Goal: Information Seeking & Learning: Learn about a topic

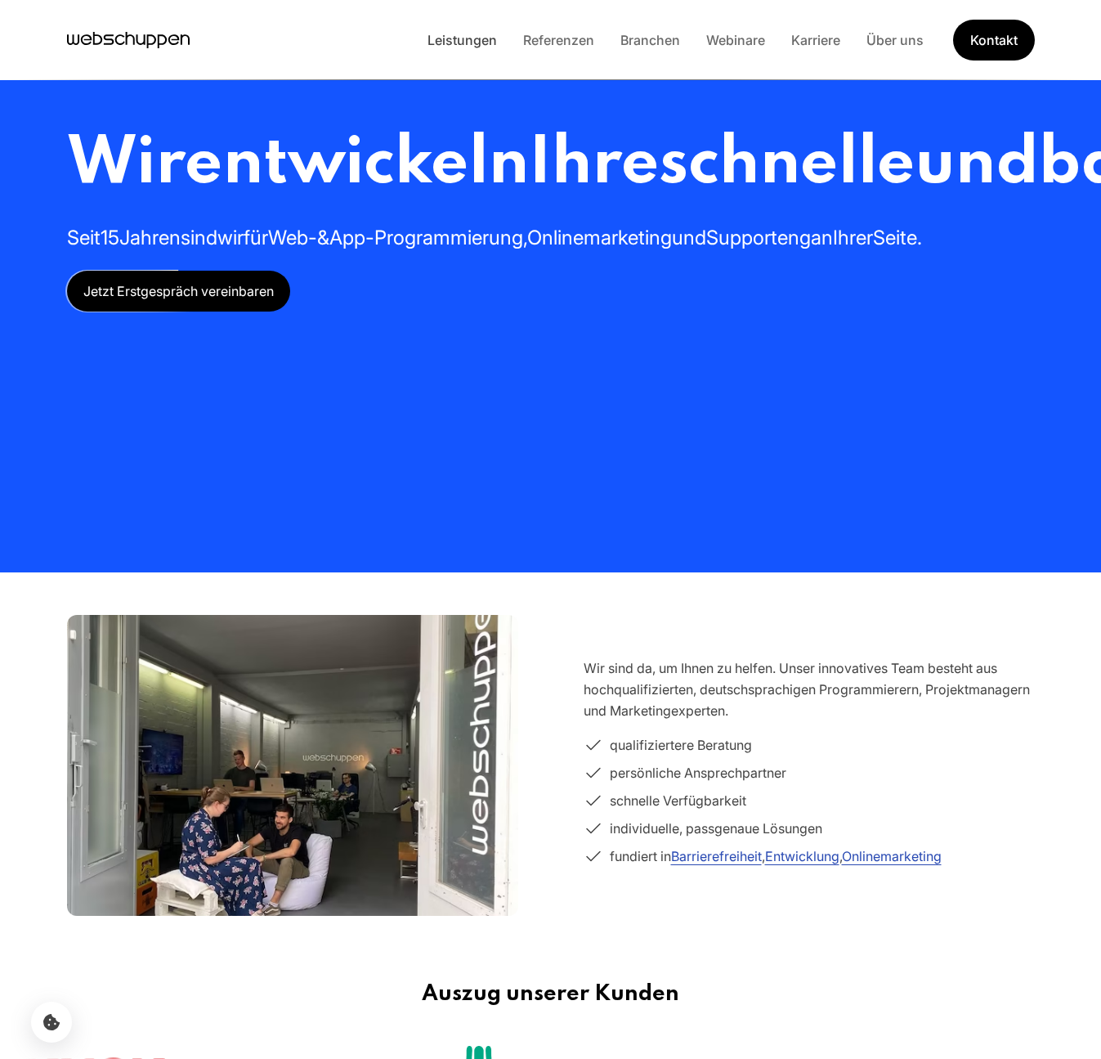
click at [461, 42] on link "Leistungen" at bounding box center [463, 40] width 96 height 16
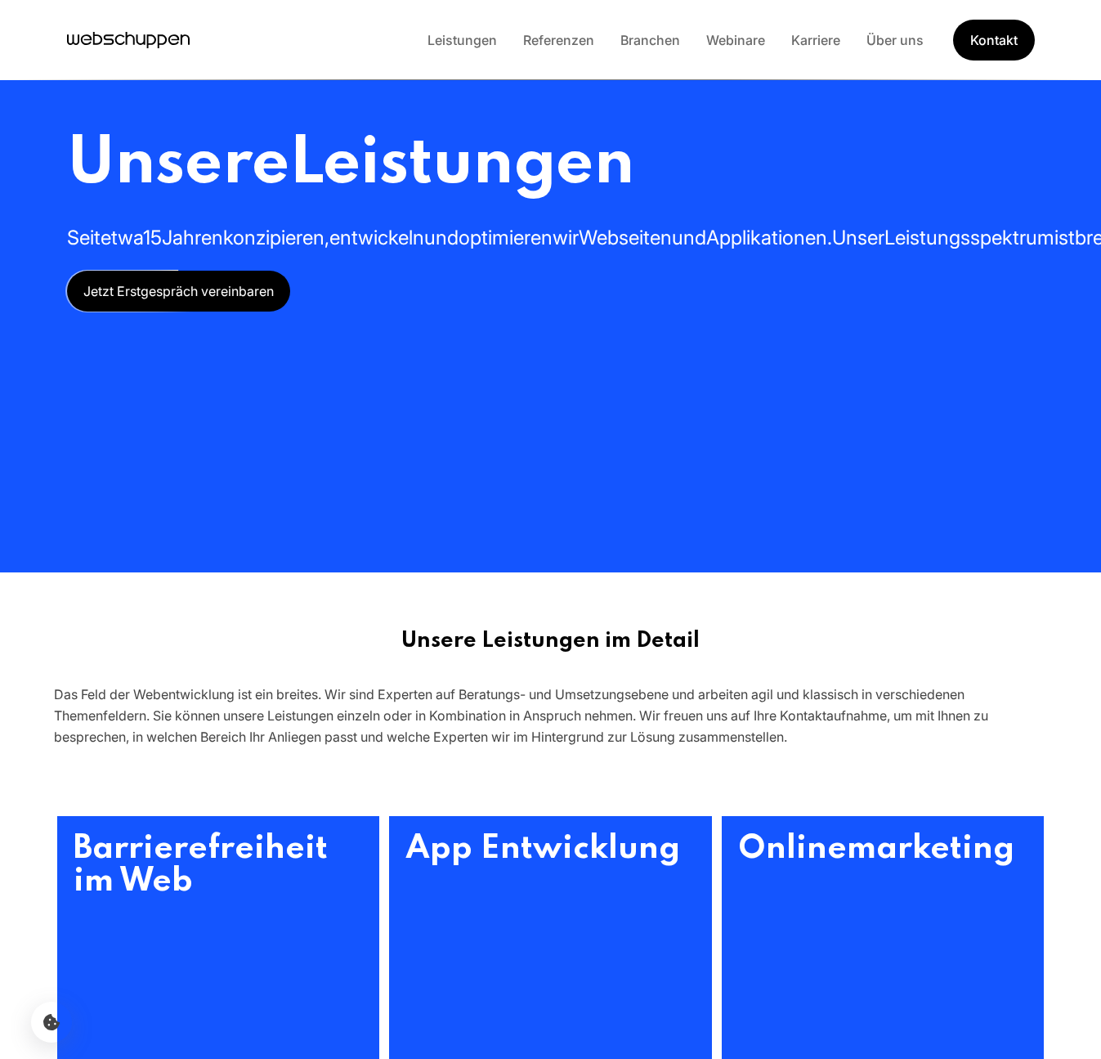
click at [550, 55] on div "Leistungen Referenzen Branchen Webinare Karriere Über uns Kontakt" at bounding box center [725, 40] width 621 height 41
click at [570, 36] on link "Referenzen" at bounding box center [558, 40] width 97 height 16
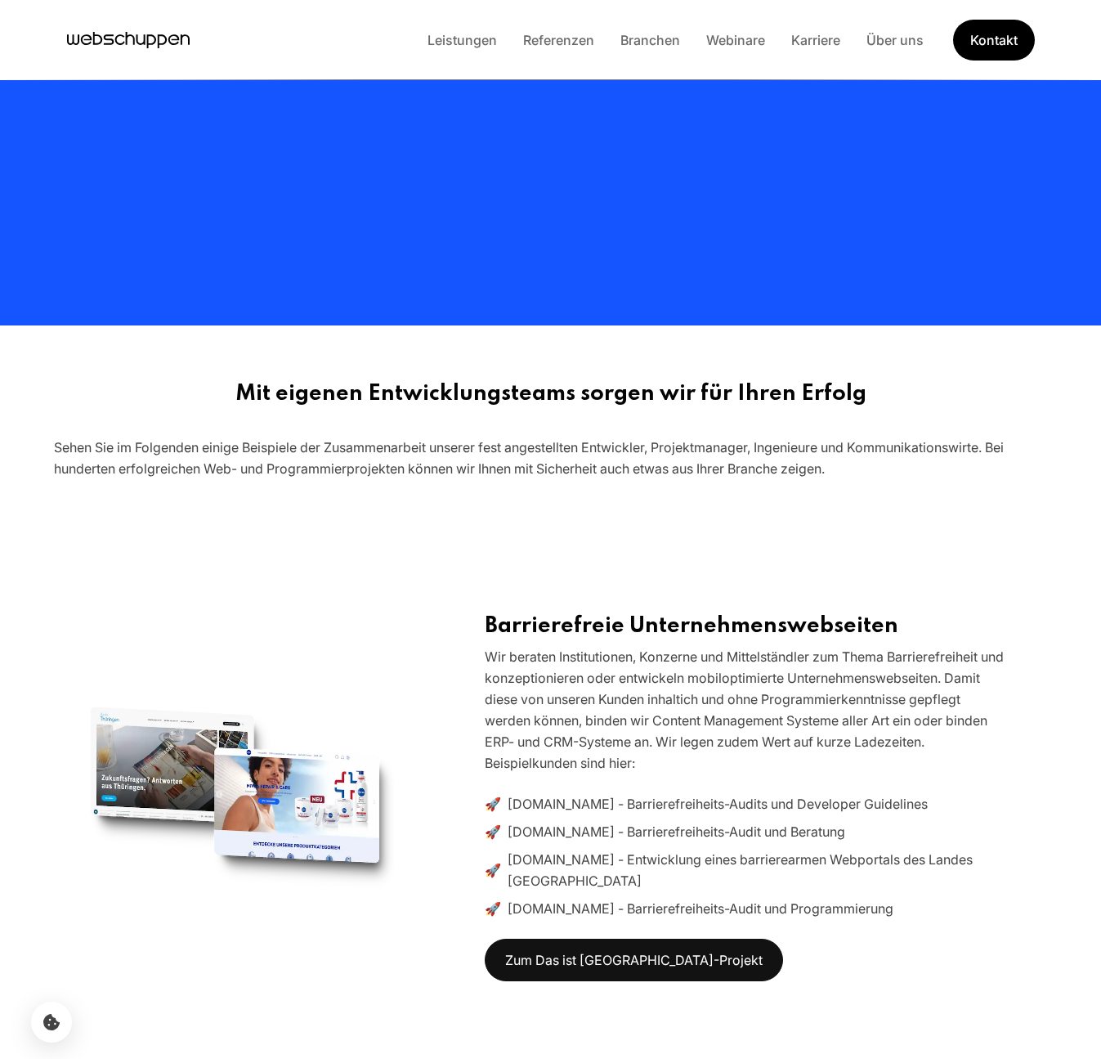
scroll to position [117, 0]
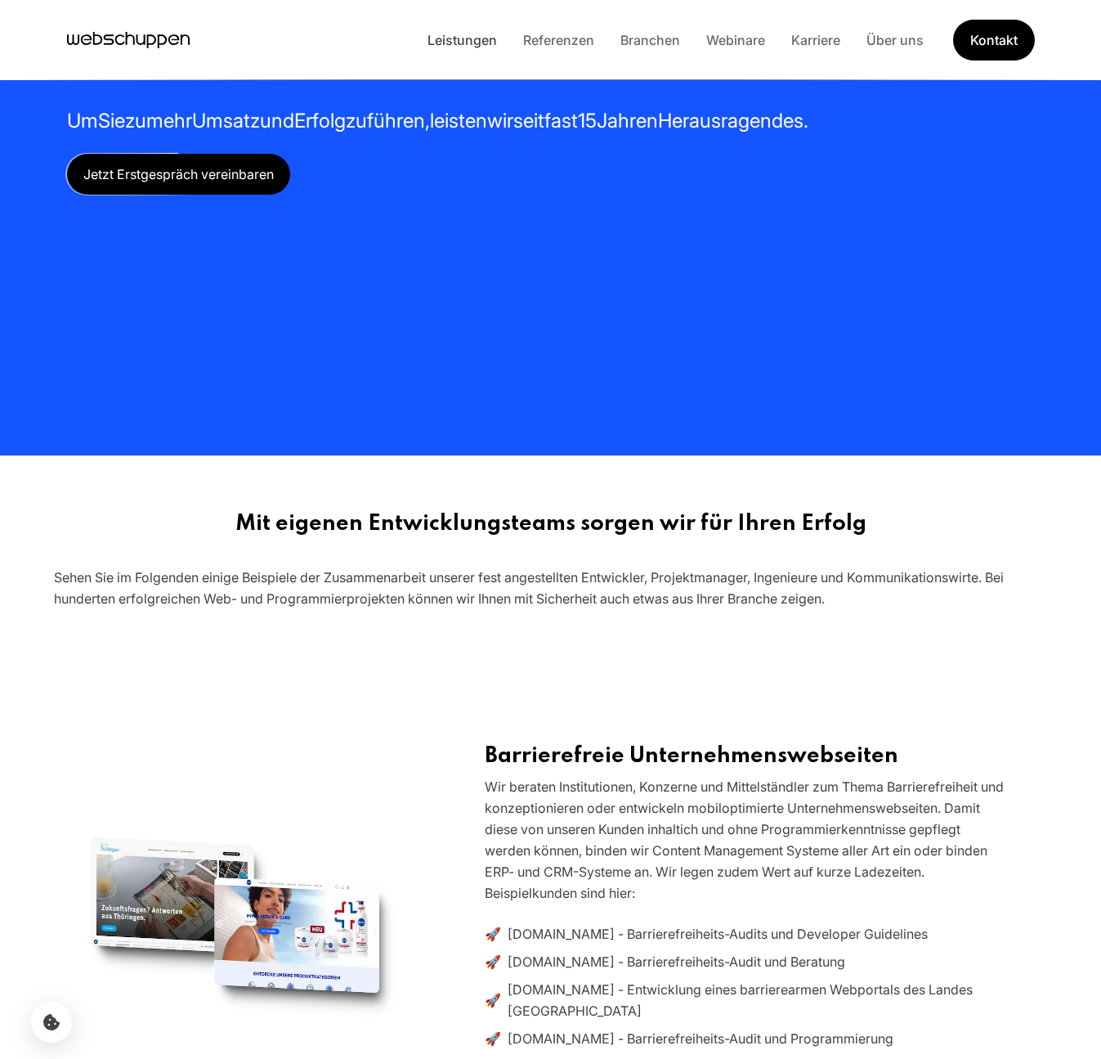
click at [436, 41] on link "Leistungen" at bounding box center [463, 40] width 96 height 16
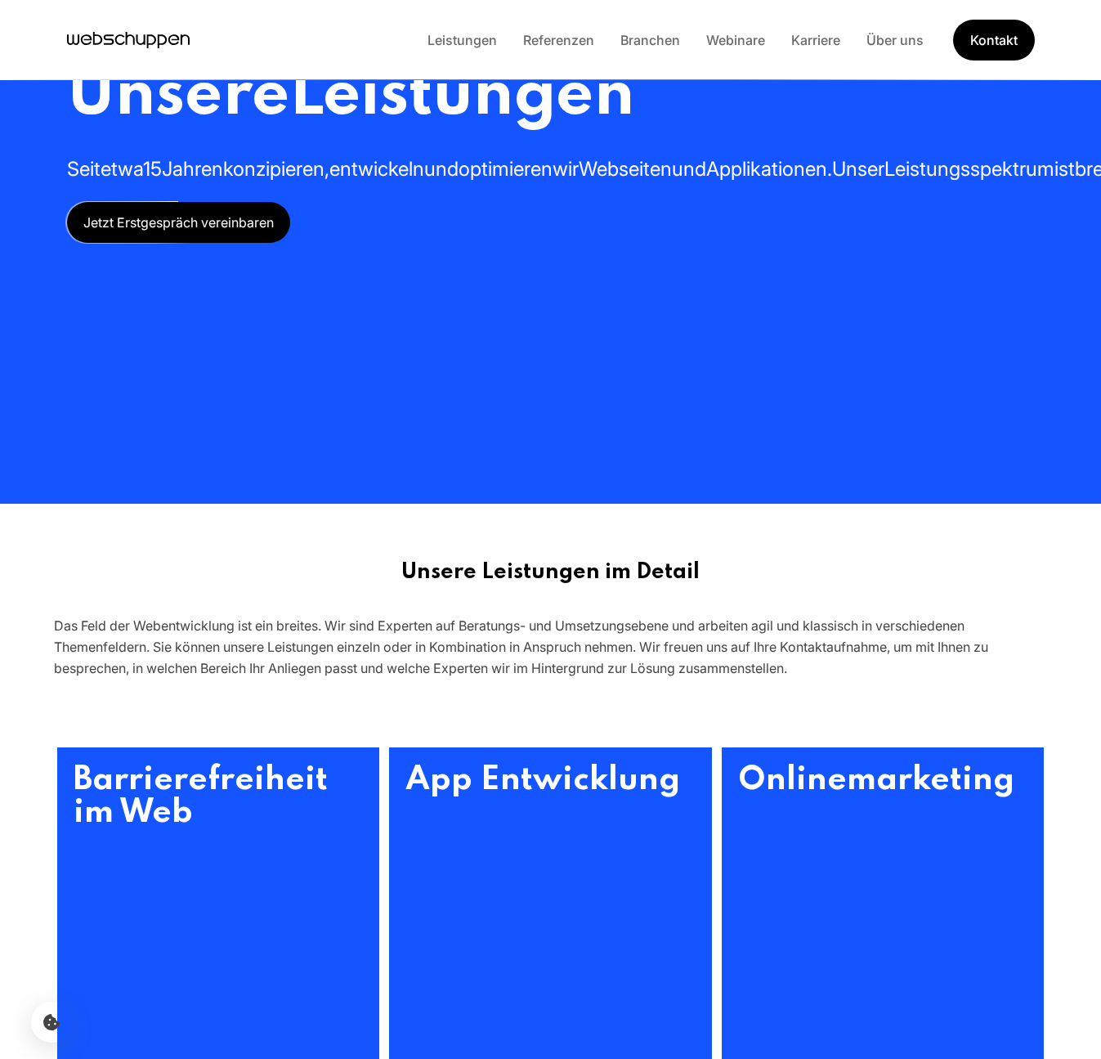
scroll to position [0, 0]
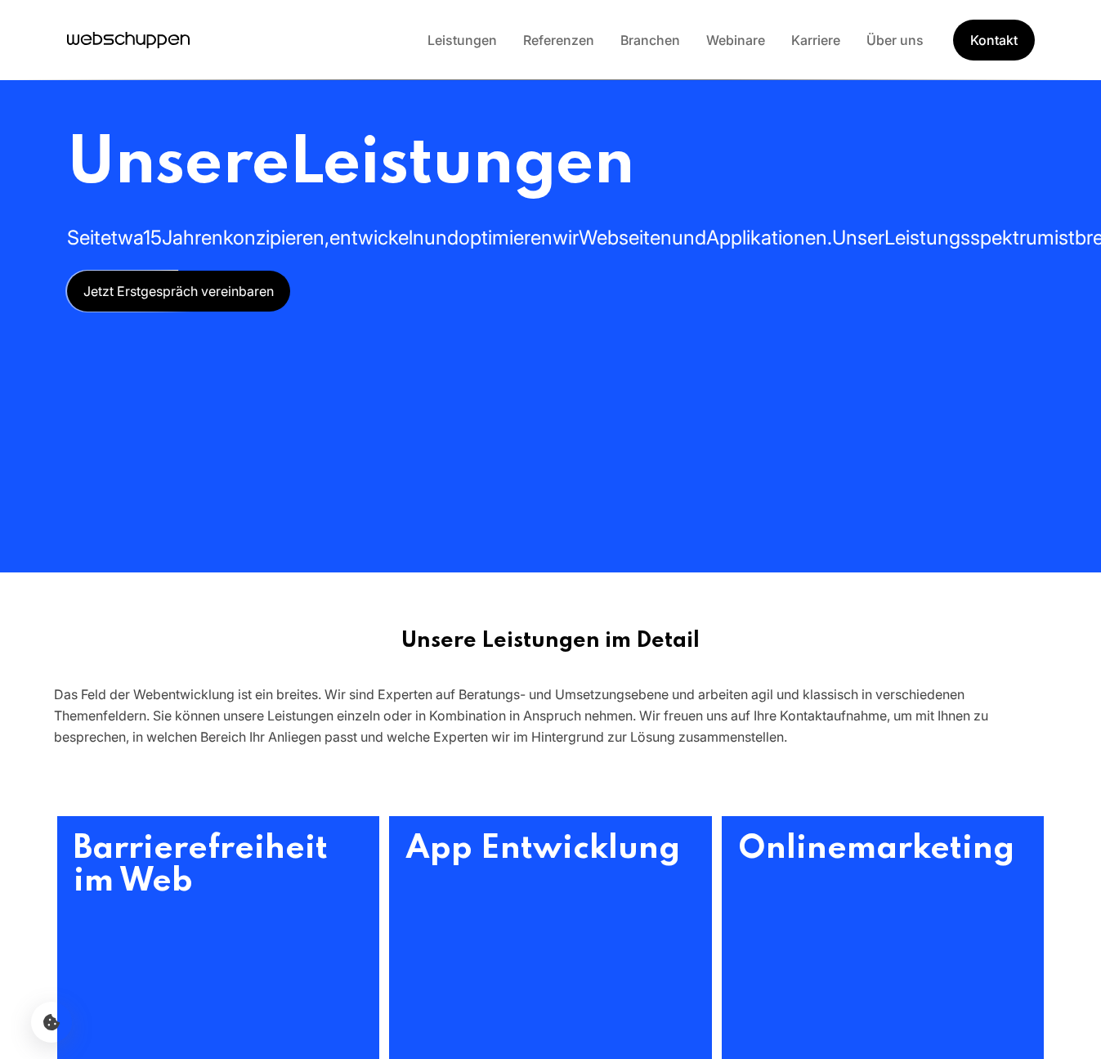
click at [735, 56] on div "Leistungen Referenzen Branchen Webinare Karriere Über uns Kontakt" at bounding box center [725, 40] width 621 height 41
click at [735, 52] on div "Leistungen Referenzen Branchen Webinare Karriere Über uns Kontakt" at bounding box center [725, 40] width 621 height 41
click at [735, 38] on link "Webinare" at bounding box center [735, 40] width 85 height 16
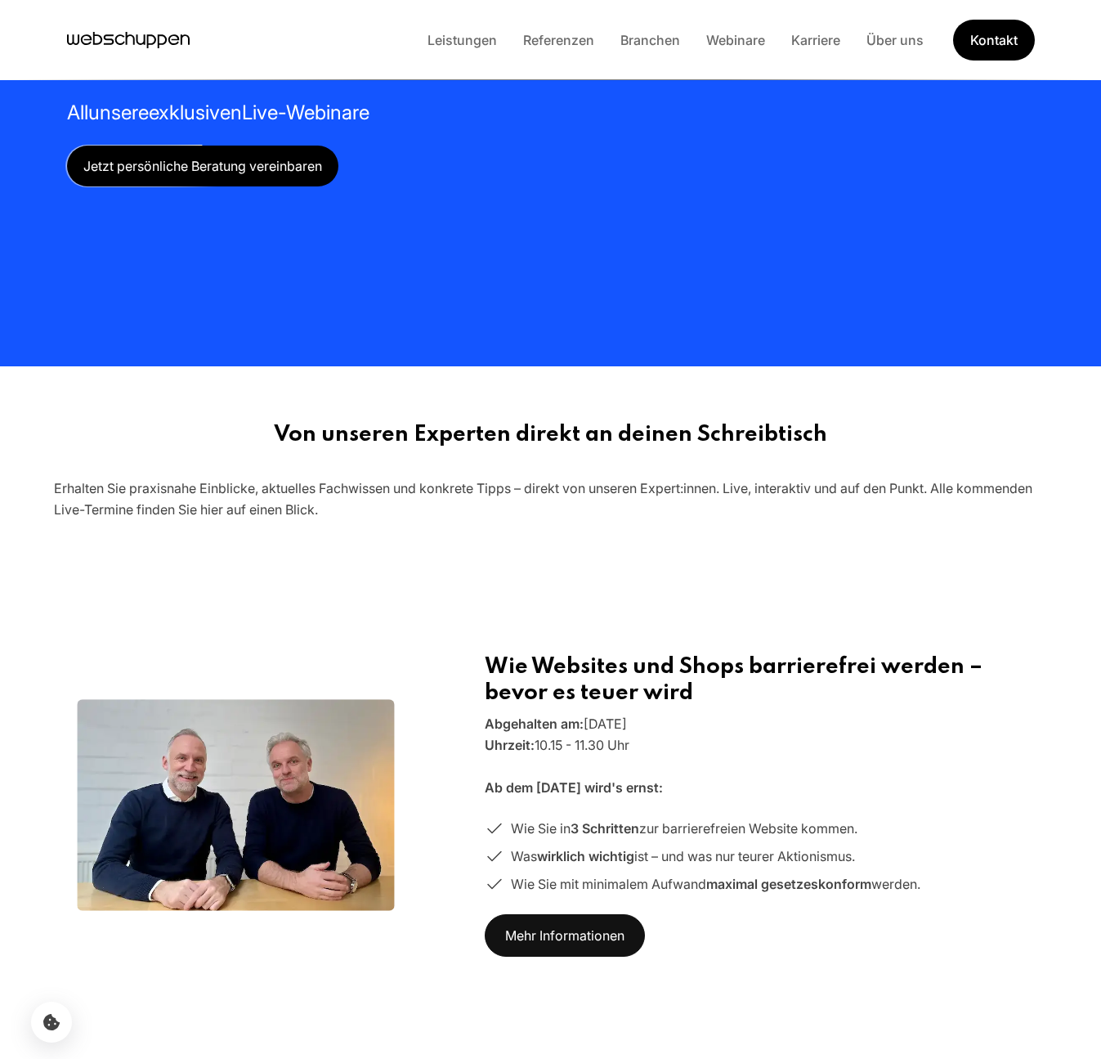
scroll to position [305, 0]
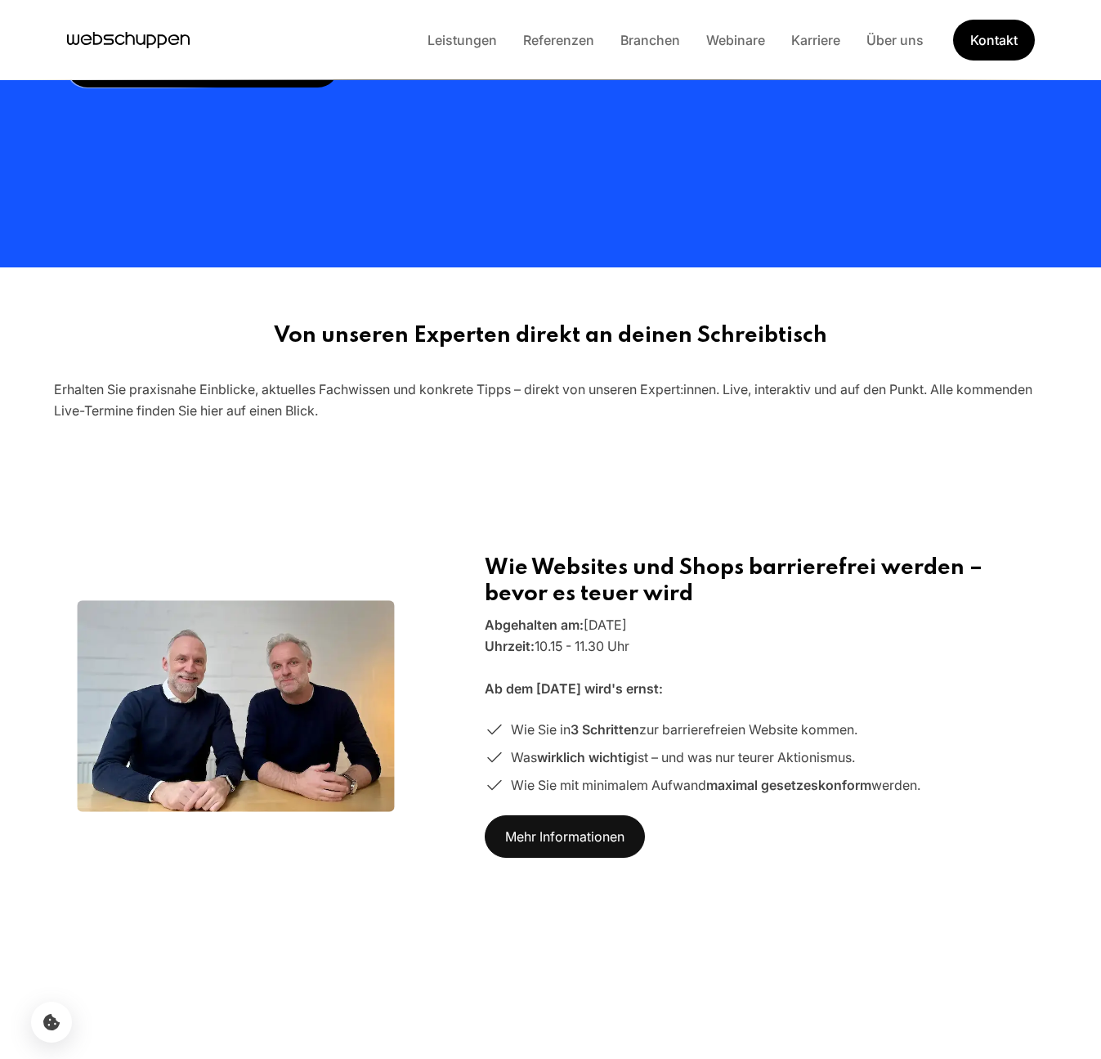
click at [226, 736] on img at bounding box center [235, 706] width 317 height 212
